Goal: Transaction & Acquisition: Purchase product/service

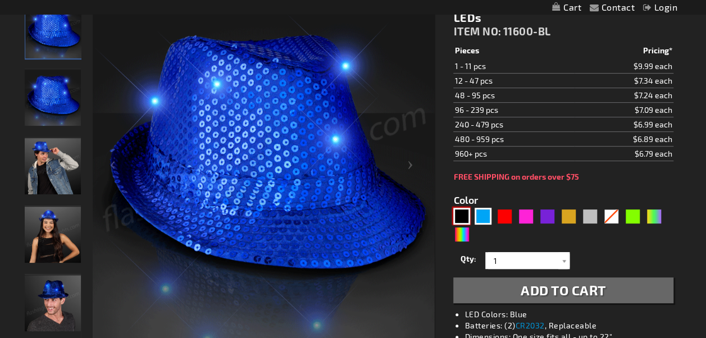
click at [462, 215] on div "Black" at bounding box center [461, 216] width 17 height 17
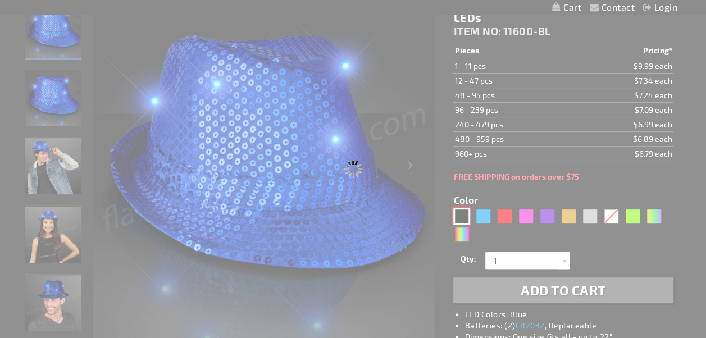
type input "5631"
type input "11600-BK"
type input "Customize - Sequin Black Flashing Fedoras - ITEM NO: 11600-BK"
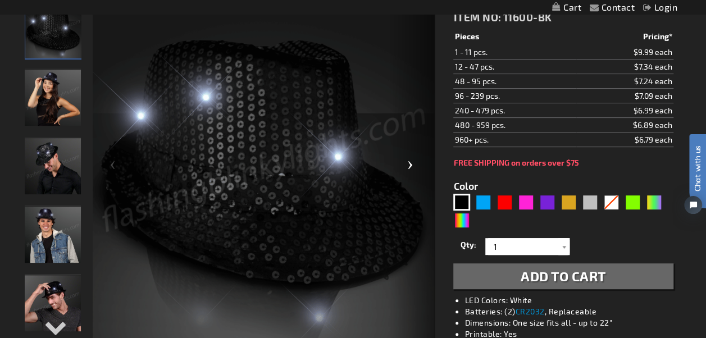
click at [411, 166] on div "Next" at bounding box center [412, 169] width 45 height 345
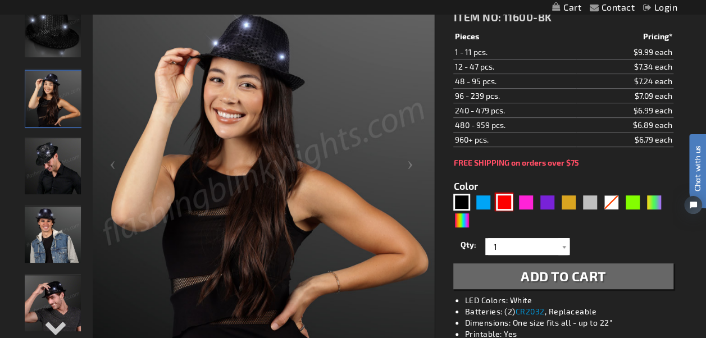
click at [505, 200] on div "Red" at bounding box center [504, 202] width 17 height 17
type input "5641"
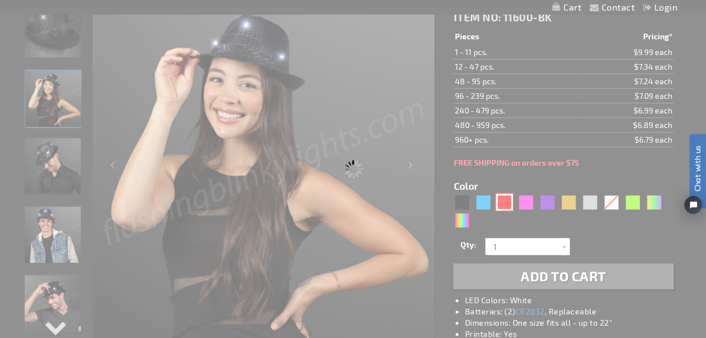
type input "11600-RD"
type input "Customize - Sequin Red Fedora Hats with Blinking LEDs - ITEM NO: 11600-RD"
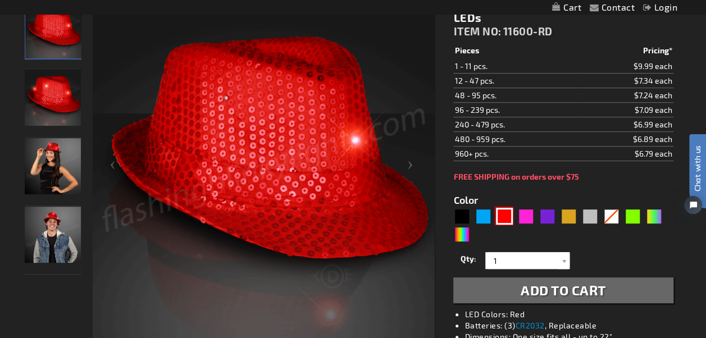
click at [45, 158] on img at bounding box center [53, 166] width 56 height 56
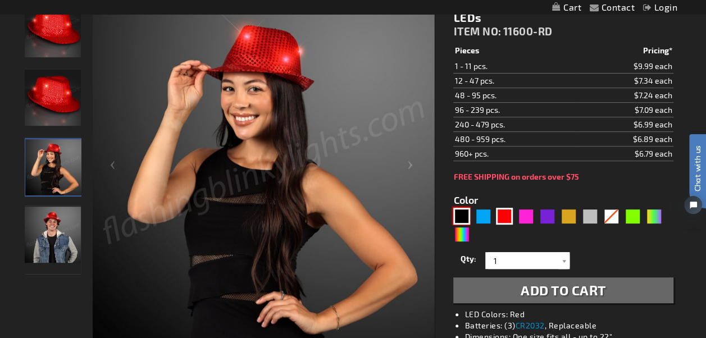
click at [463, 214] on div "Black" at bounding box center [461, 216] width 17 height 17
type input "5631"
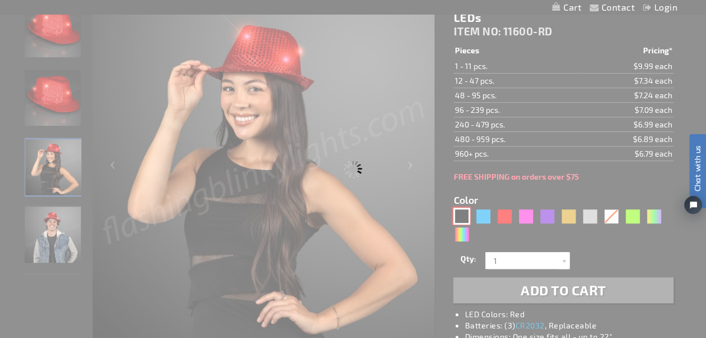
type input "11600-BK"
type input "Customize - Sequin Black Flashing Fedoras - ITEM NO: 11600-BK"
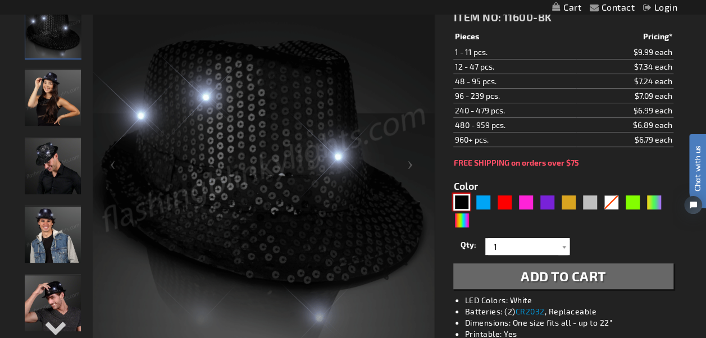
click at [57, 176] on img at bounding box center [53, 166] width 56 height 56
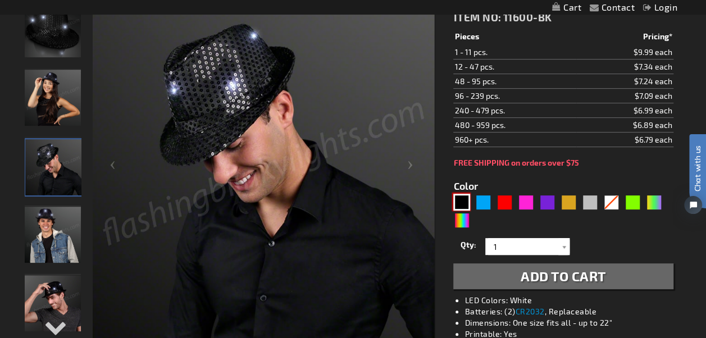
click at [47, 234] on img at bounding box center [53, 235] width 56 height 56
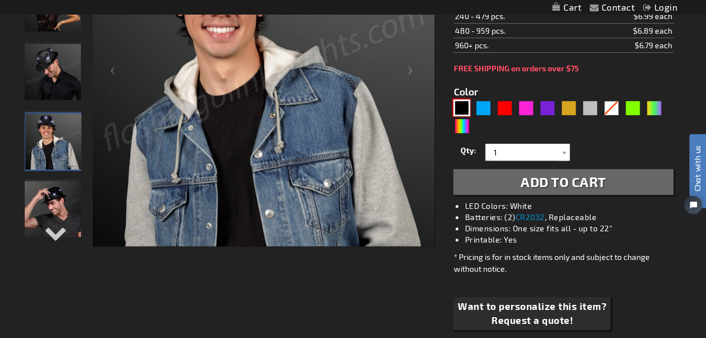
scroll to position [281, 0]
